Goal: Understand process/instructions

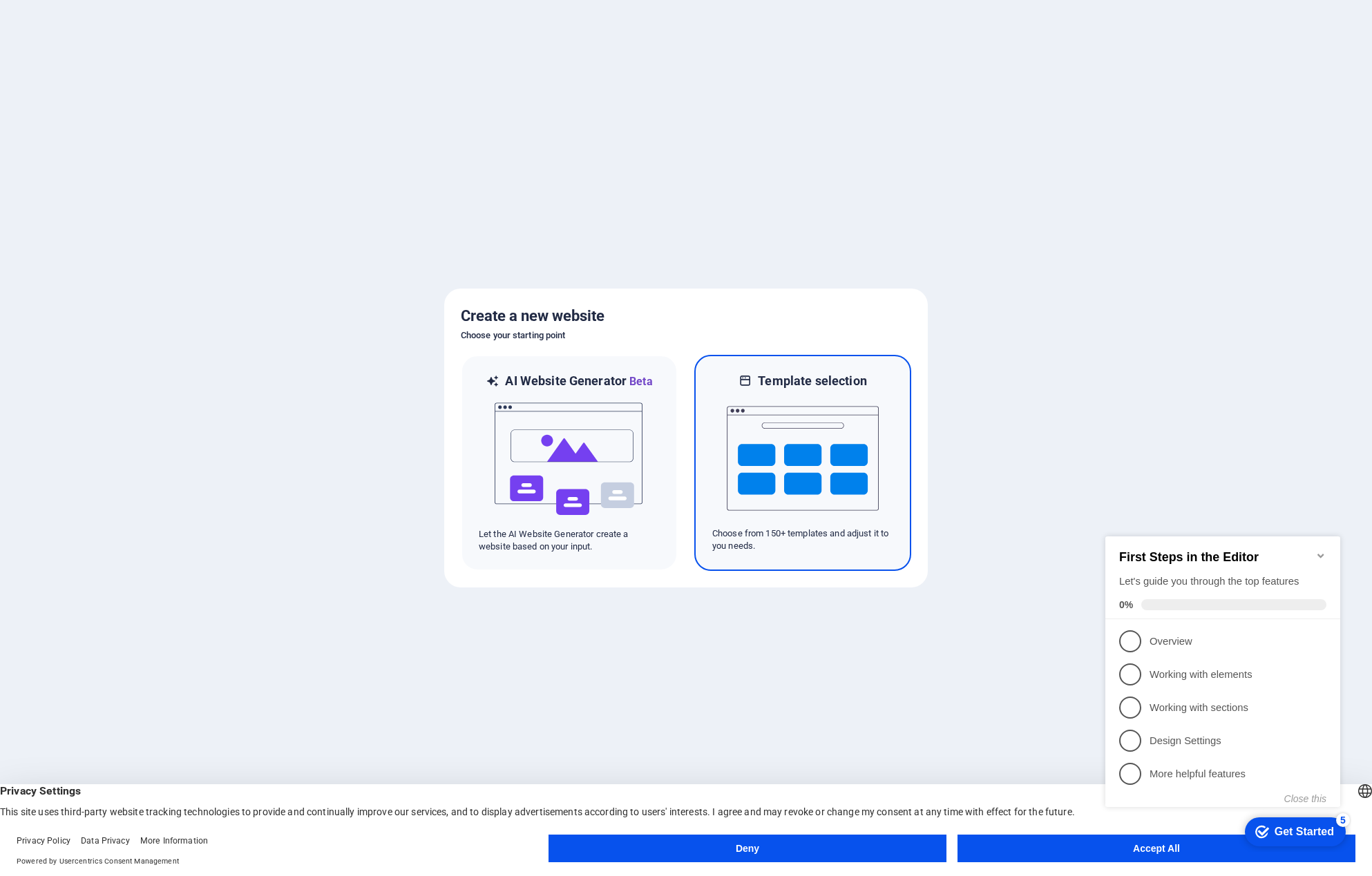
click at [831, 453] on img at bounding box center [802, 458] width 152 height 138
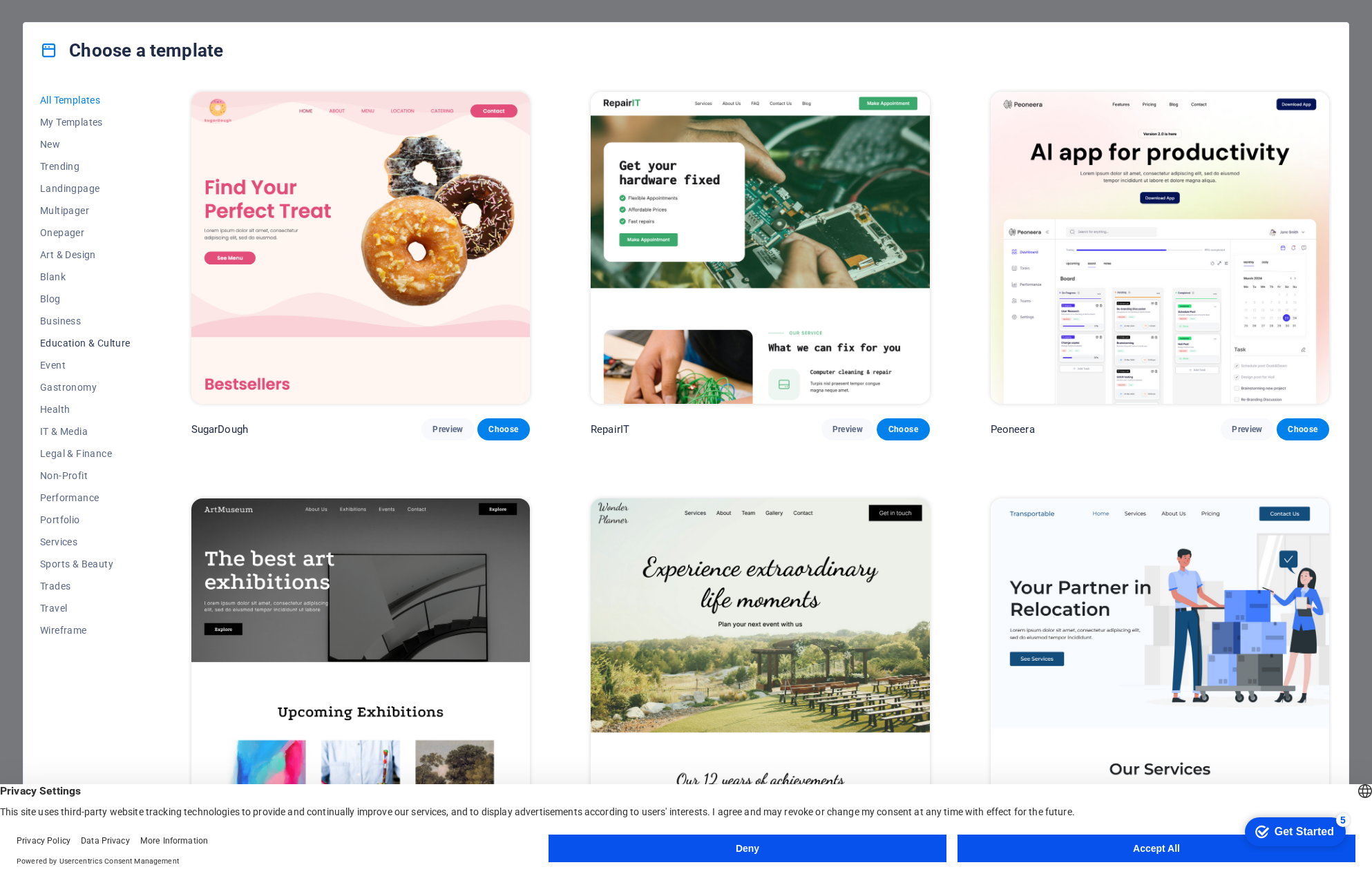
click at [72, 346] on span "Education & Culture" at bounding box center [85, 343] width 90 height 11
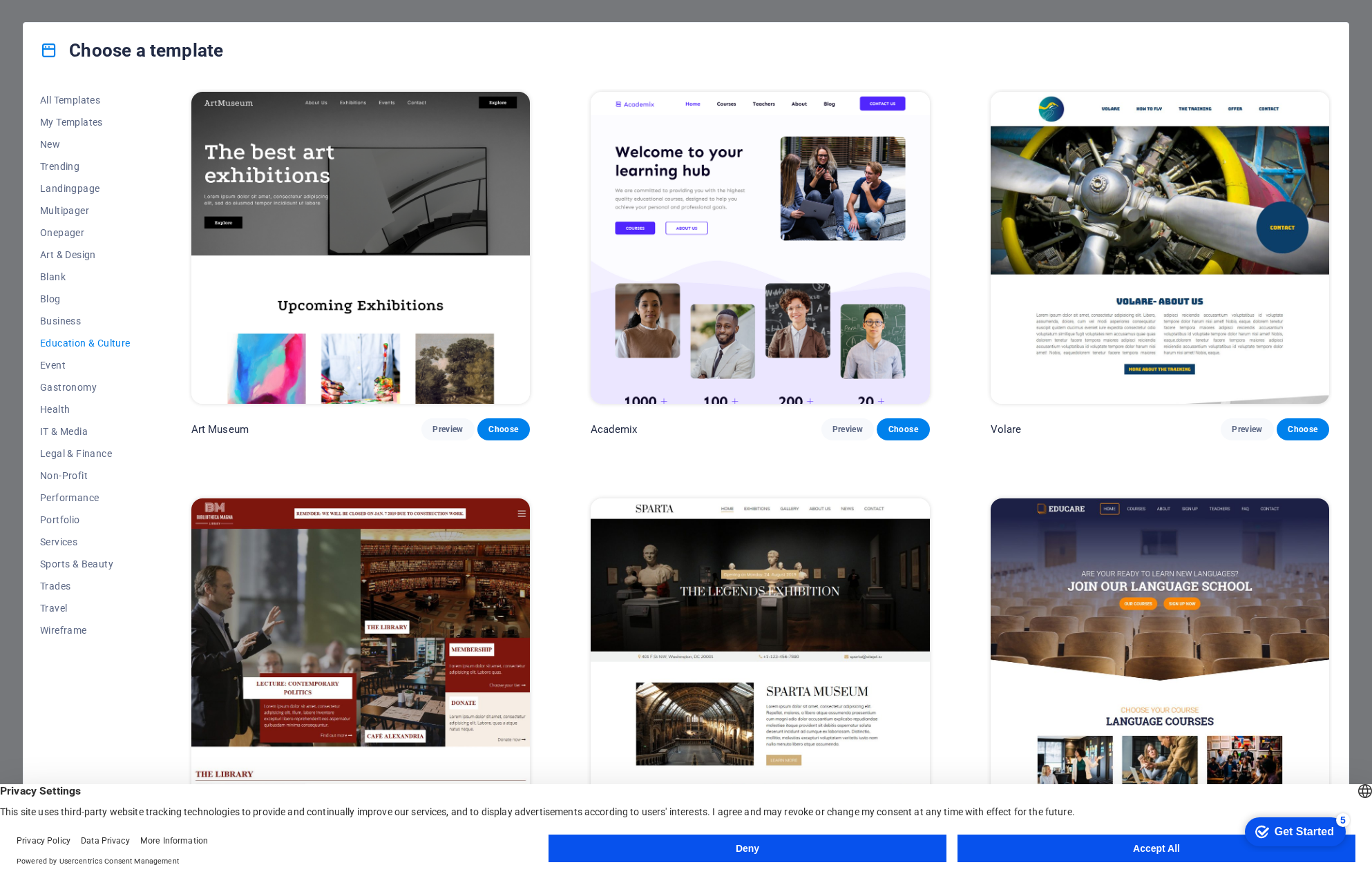
click at [777, 338] on img at bounding box center [760, 248] width 338 height 312
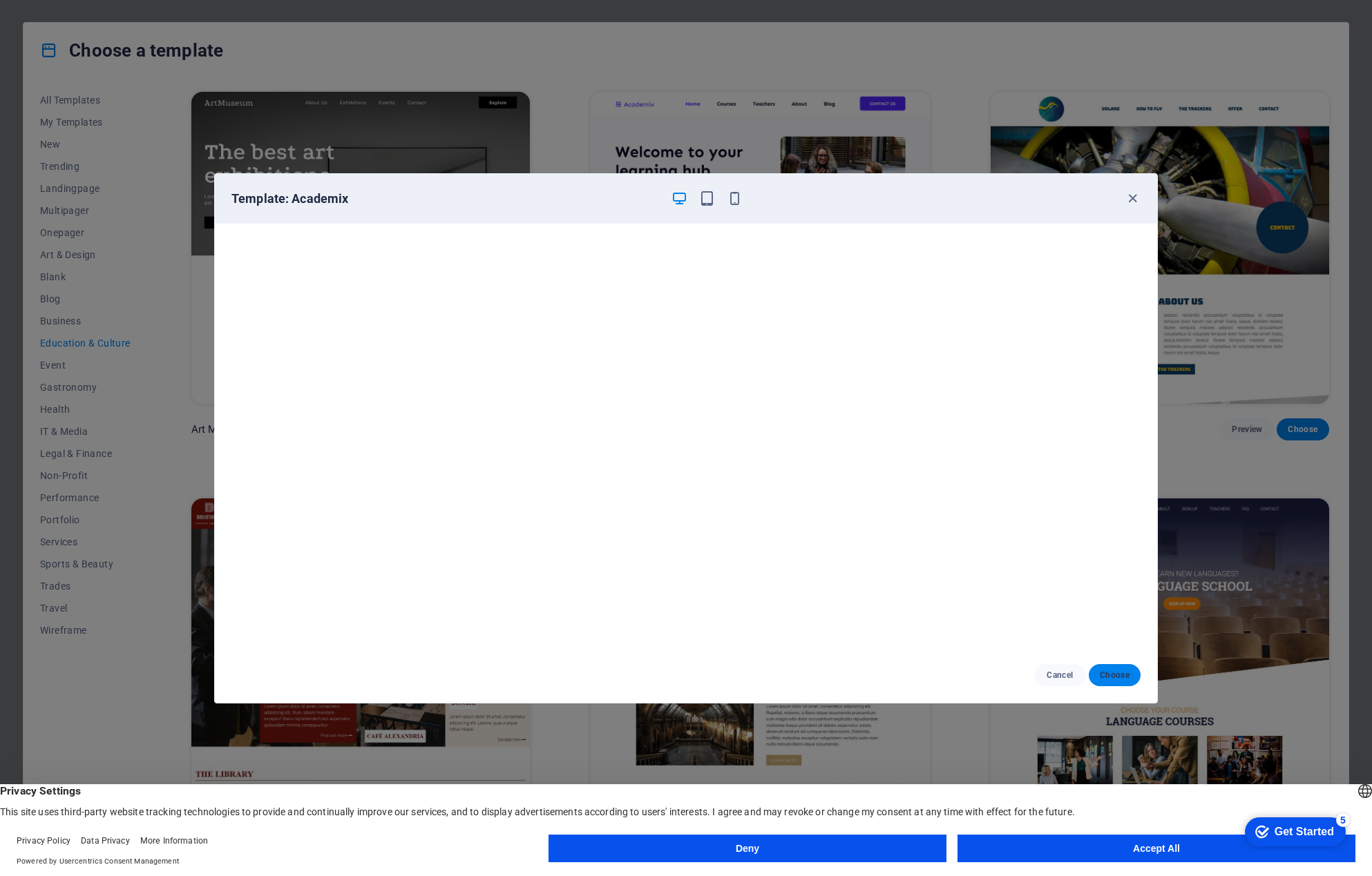
click at [1106, 670] on span "Choose" at bounding box center [1115, 675] width 30 height 11
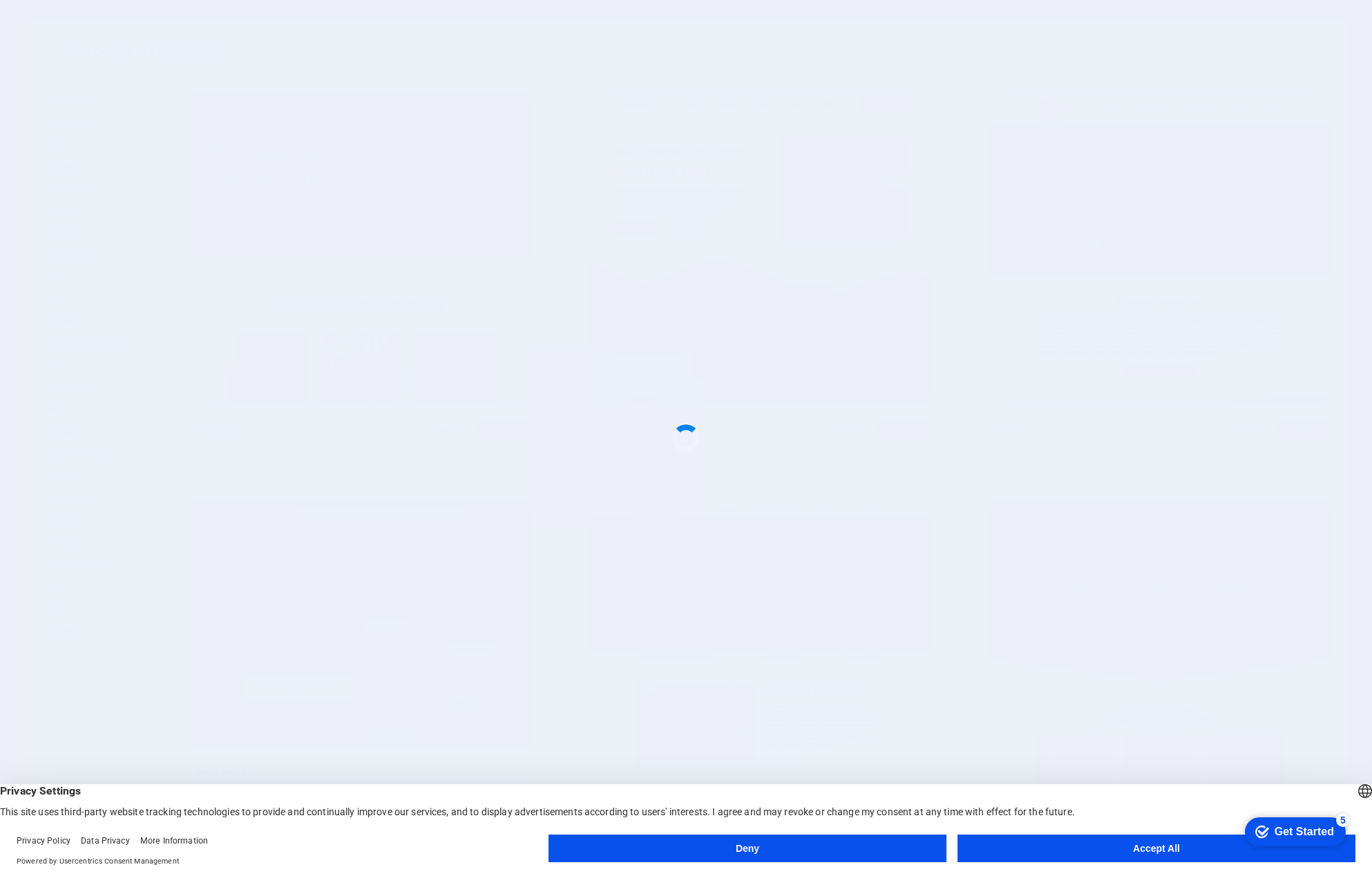
click at [1135, 846] on button "Accept All" at bounding box center [1156, 848] width 398 height 28
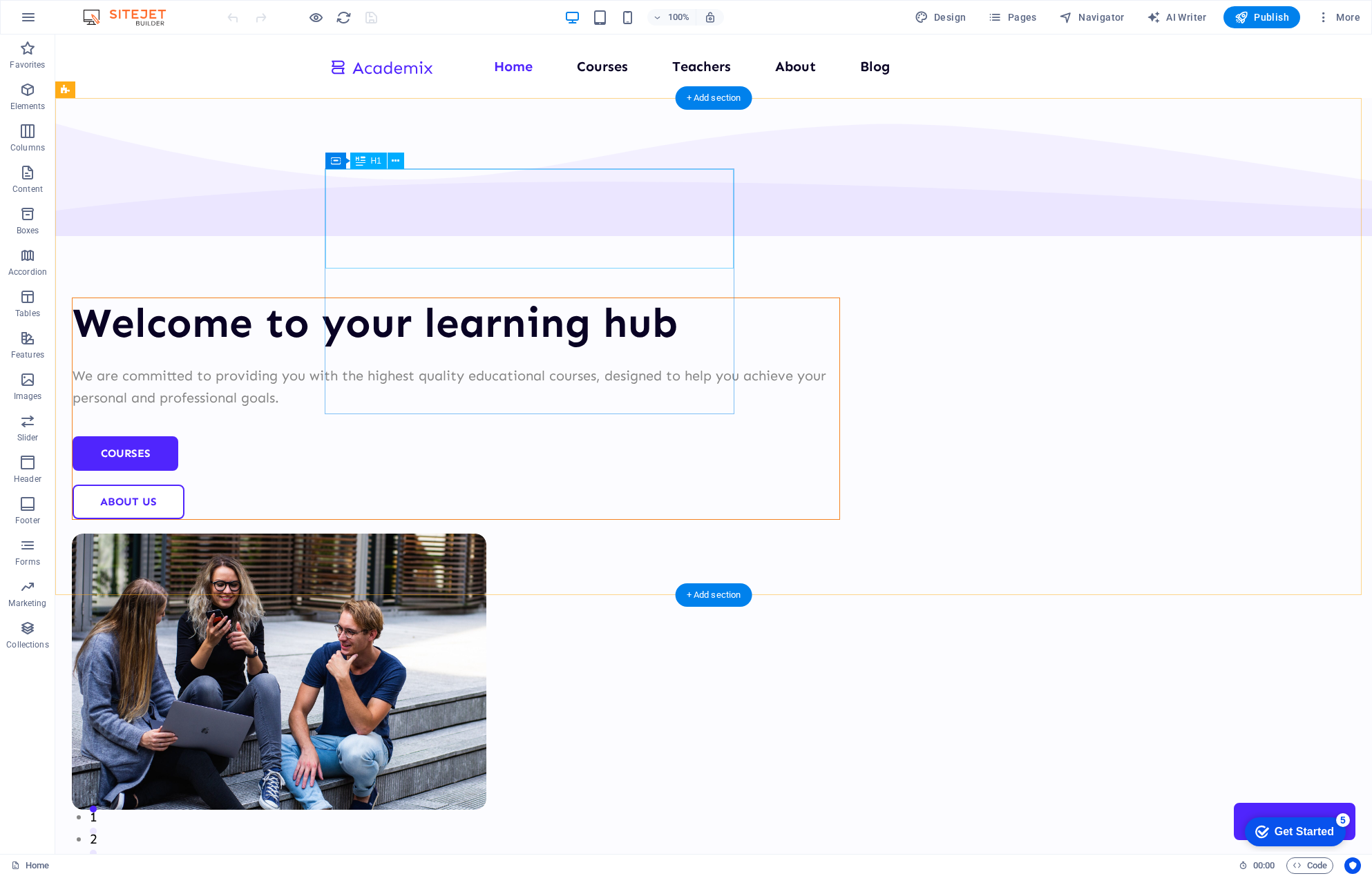
click at [497, 298] on div "Welcome to your learning hub" at bounding box center [456, 323] width 767 height 50
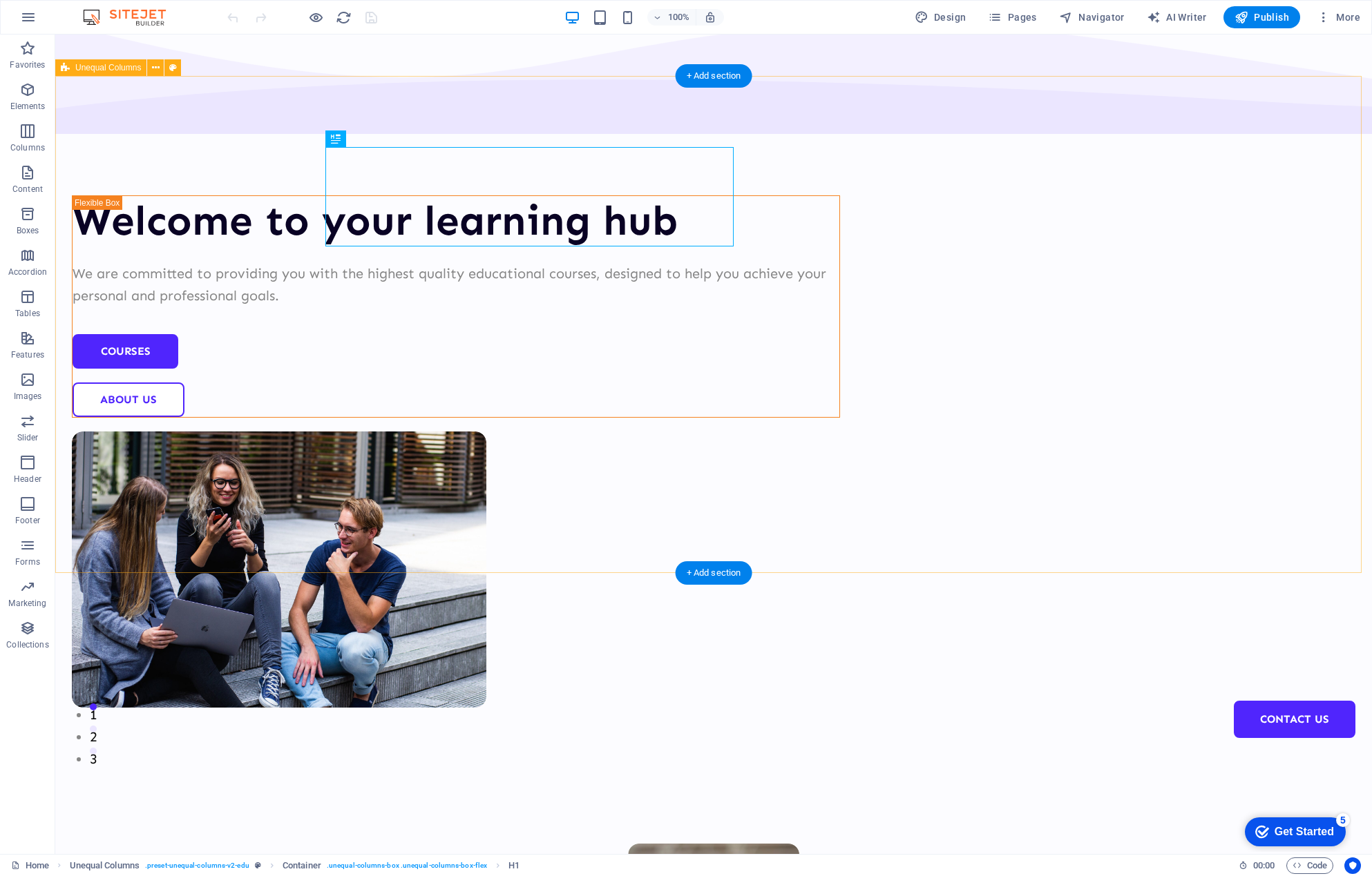
scroll to position [153, 0]
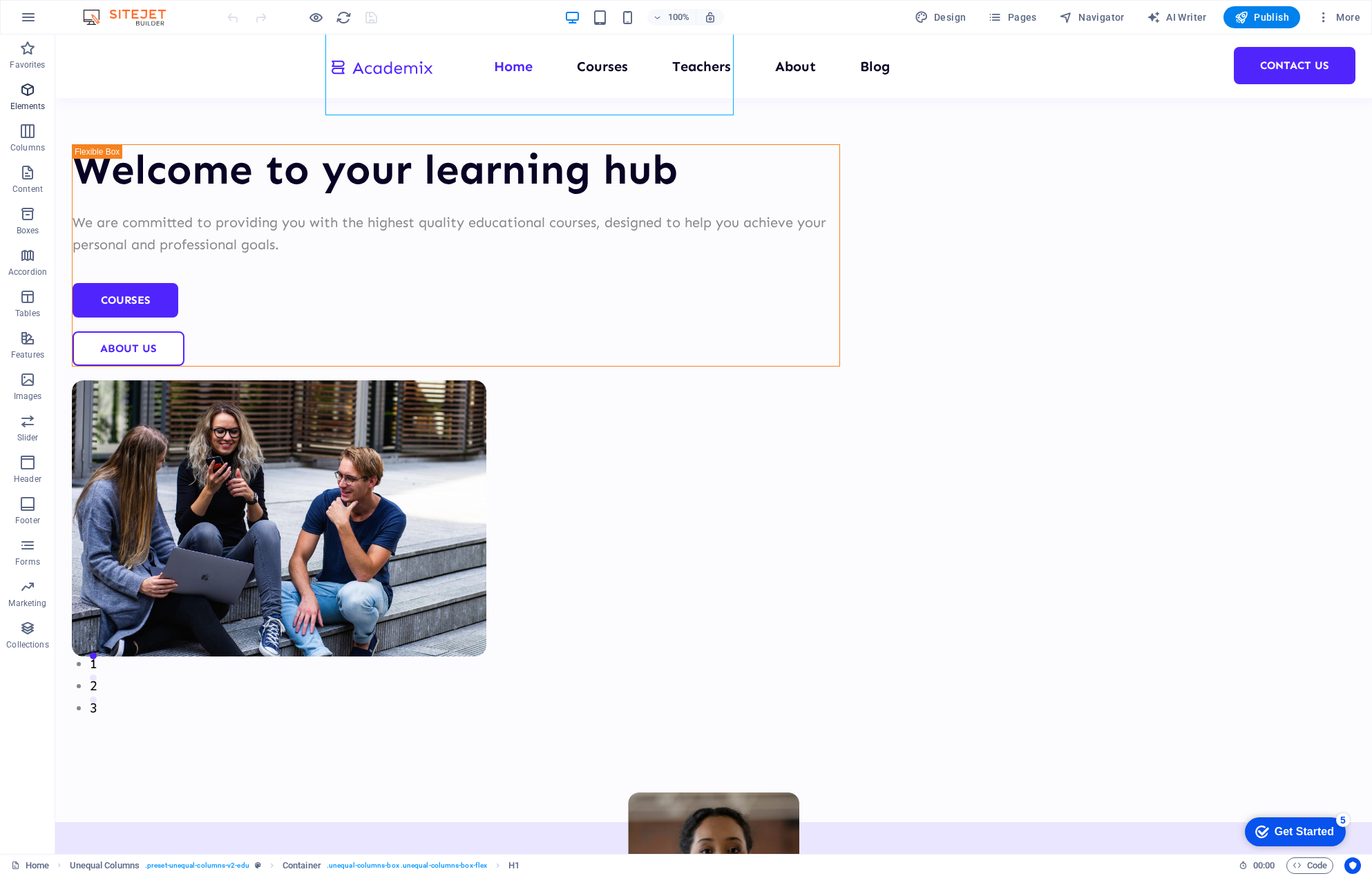
click at [36, 93] on span "Elements" at bounding box center [28, 97] width 56 height 33
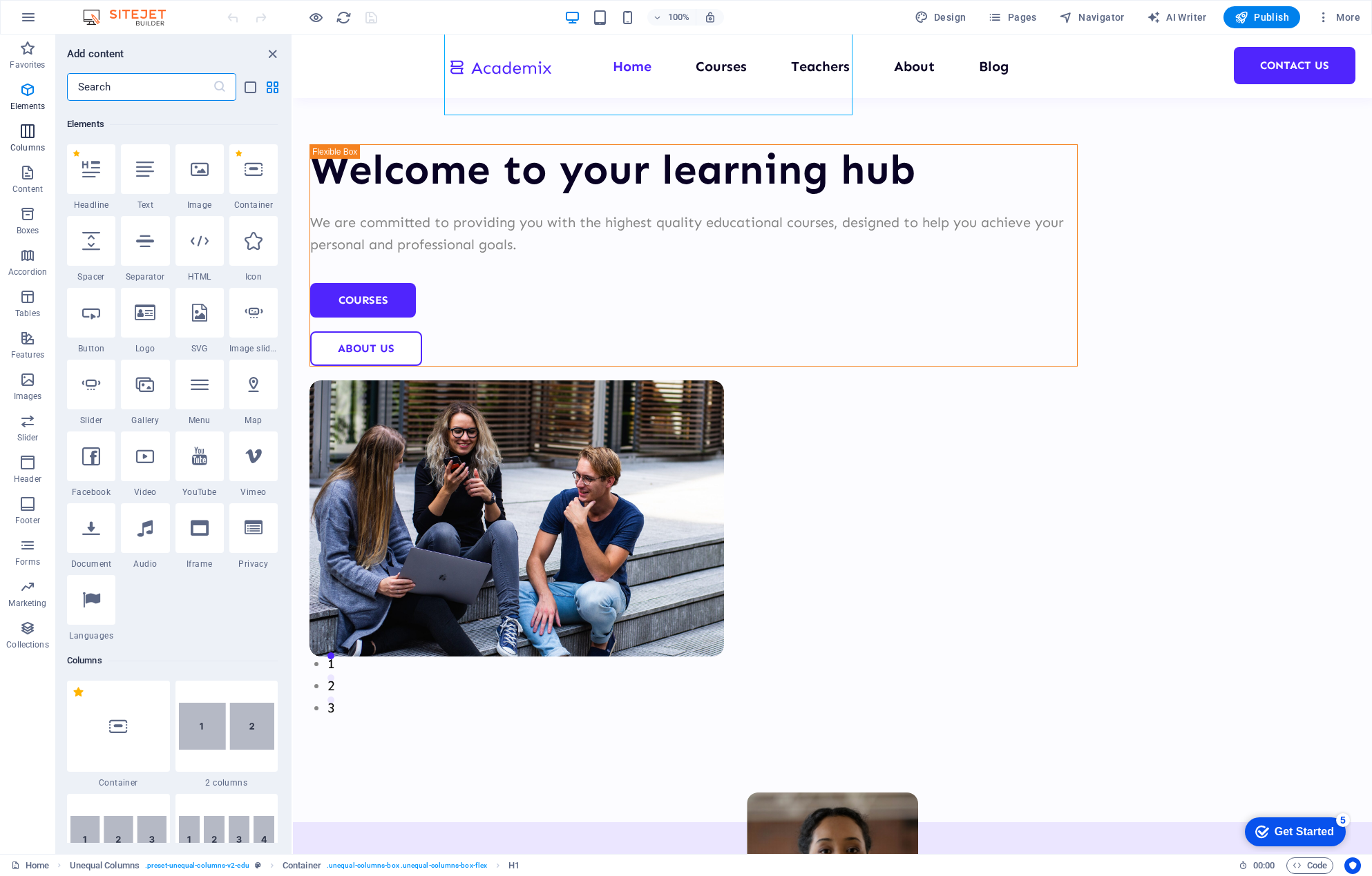
scroll to position [147, 0]
click at [32, 172] on icon "button" at bounding box center [27, 172] width 16 height 16
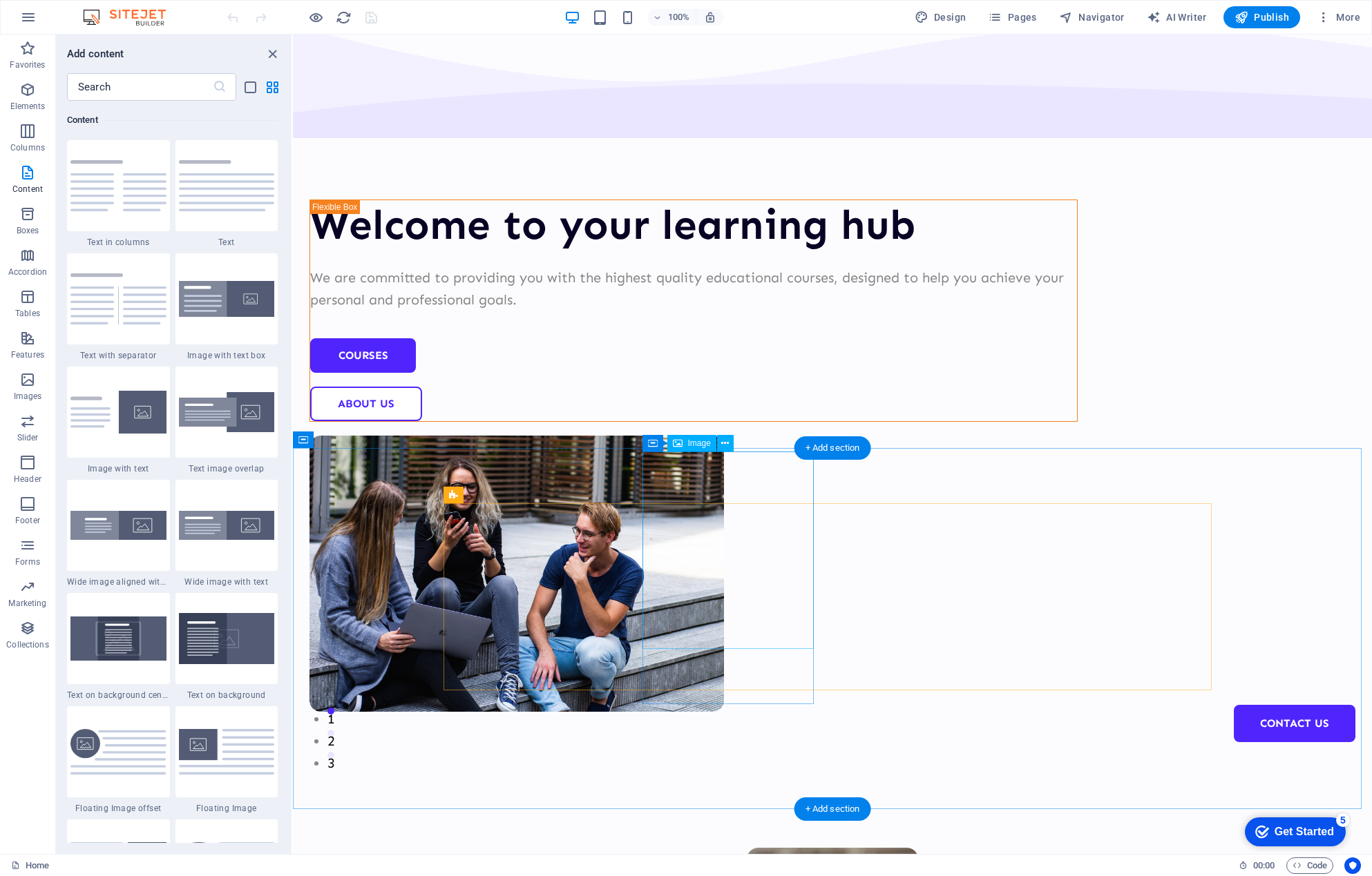
scroll to position [0, 0]
